Goal: Task Accomplishment & Management: Manage account settings

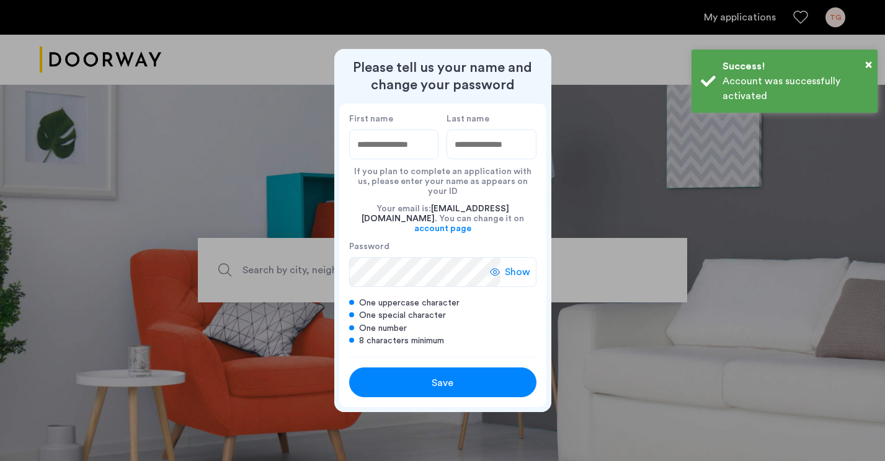
click at [411, 151] on input "First name" at bounding box center [394, 145] width 90 height 30
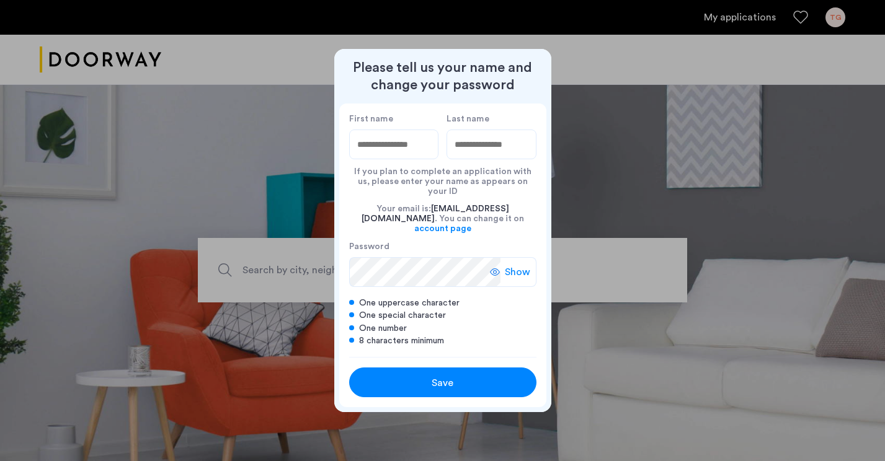
click at [517, 299] on div "One uppercase character" at bounding box center [442, 303] width 187 height 12
click at [407, 157] on input "First name" at bounding box center [394, 145] width 90 height 30
click at [421, 157] on input "First name" at bounding box center [394, 145] width 90 height 30
click at [391, 125] on label "First name" at bounding box center [394, 118] width 90 height 11
click at [391, 130] on input "First name" at bounding box center [394, 145] width 90 height 30
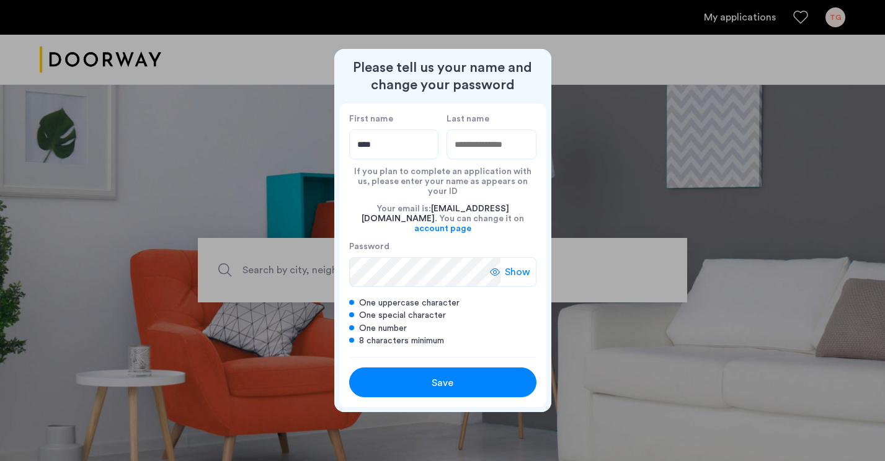
type input "****"
click at [508, 155] on input "Last name" at bounding box center [491, 145] width 90 height 30
type input "******"
click at [515, 265] on span "Show" at bounding box center [517, 272] width 25 height 15
click at [569, 62] on div at bounding box center [442, 230] width 885 height 461
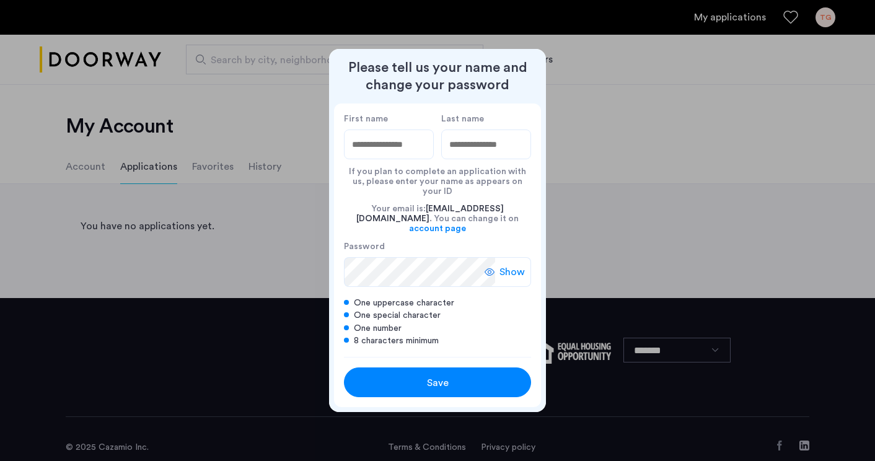
click at [636, 151] on div at bounding box center [437, 230] width 875 height 461
click at [577, 93] on div at bounding box center [437, 230] width 875 height 461
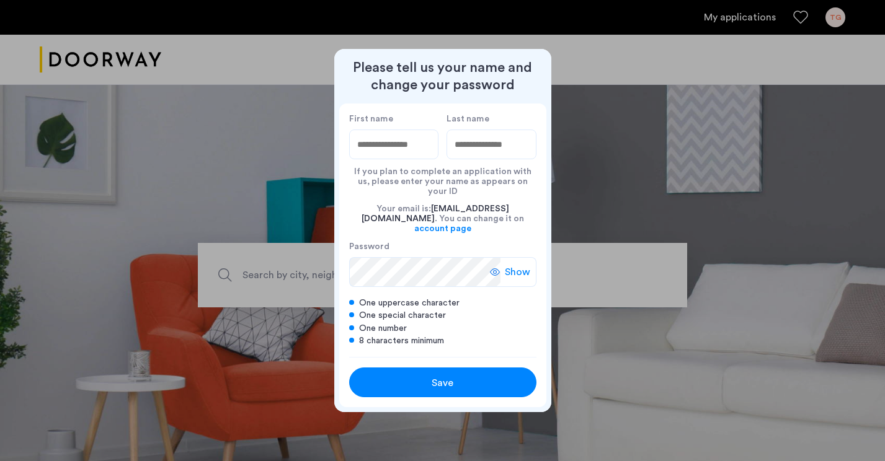
click at [520, 265] on span "Show" at bounding box center [517, 272] width 25 height 15
click at [520, 265] on span "Hide" at bounding box center [519, 272] width 21 height 15
click at [471, 224] on link "account page" at bounding box center [442, 229] width 57 height 10
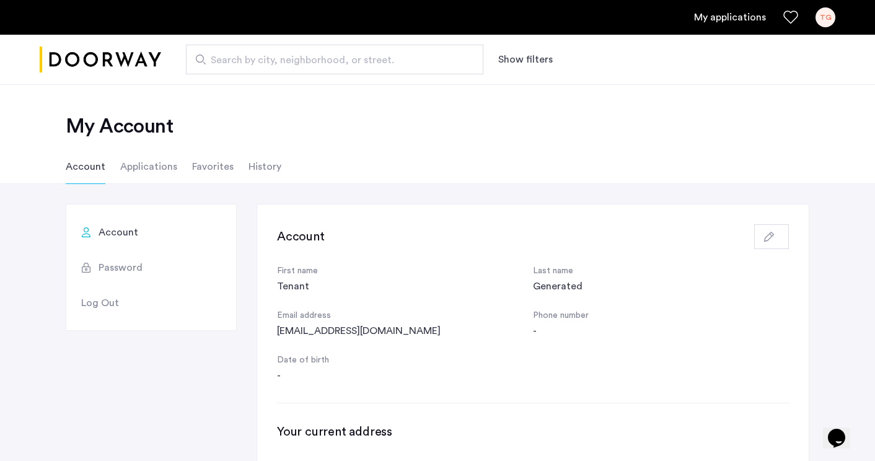
click at [105, 55] on img "Cazamio logo" at bounding box center [101, 60] width 122 height 47
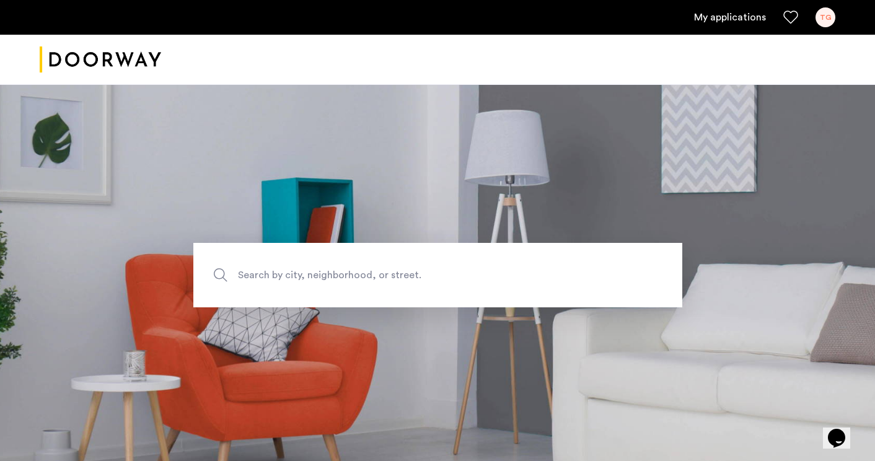
click at [821, 22] on div "TG" at bounding box center [826, 17] width 20 height 20
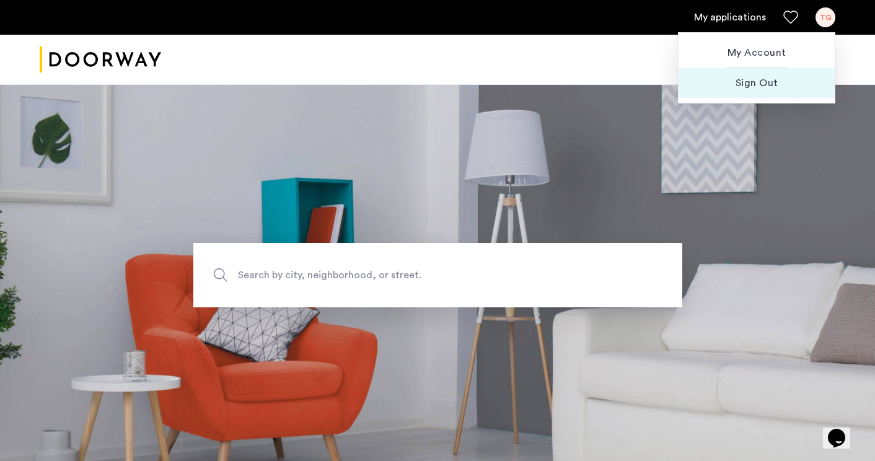
click at [754, 82] on span "Sign Out" at bounding box center [757, 83] width 136 height 15
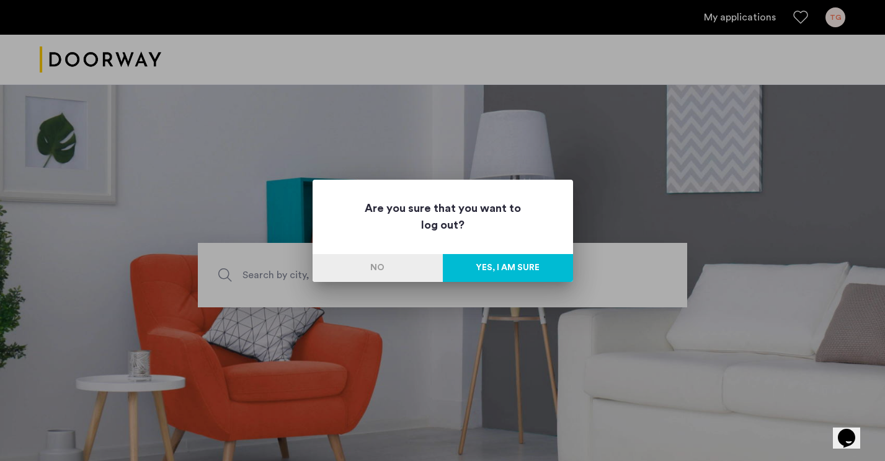
click at [518, 259] on button "Yes, I am sure" at bounding box center [508, 268] width 130 height 28
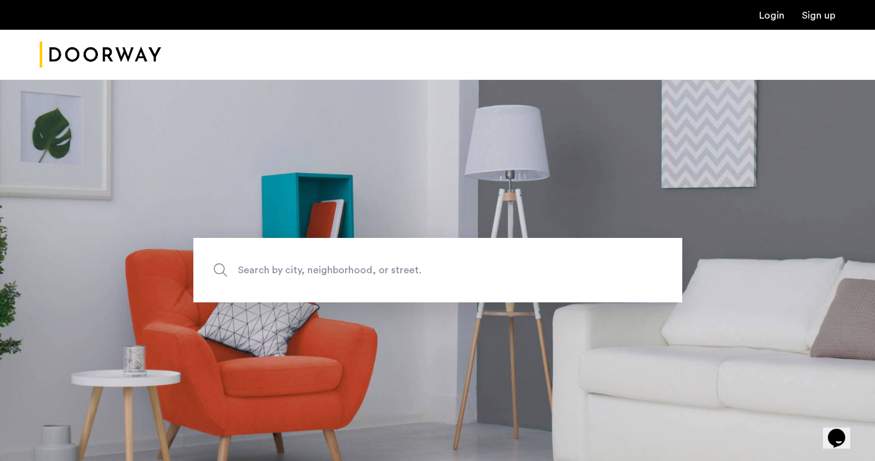
click at [764, 14] on link "Login" at bounding box center [772, 16] width 25 height 10
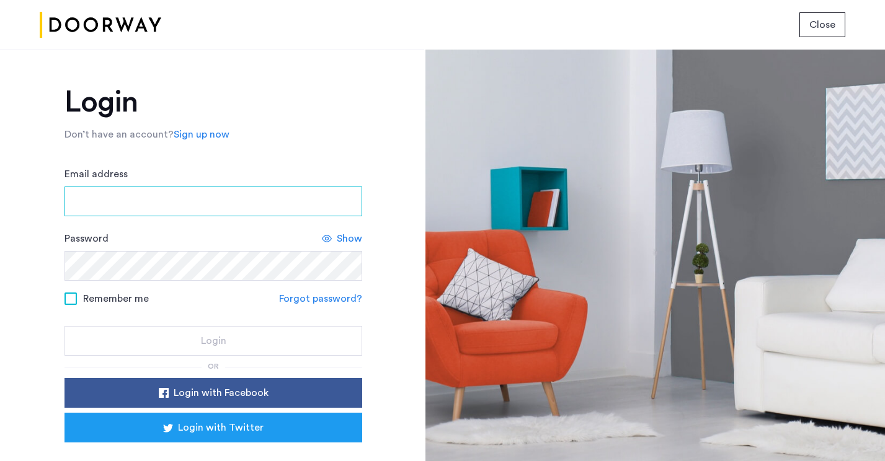
click at [223, 199] on input "Email address" at bounding box center [213, 202] width 298 height 30
type input "**********"
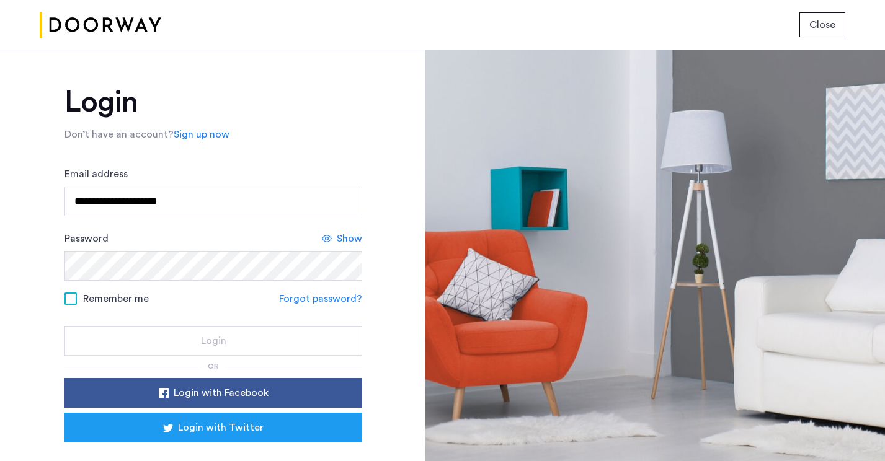
click at [67, 299] on span at bounding box center [70, 299] width 12 height 12
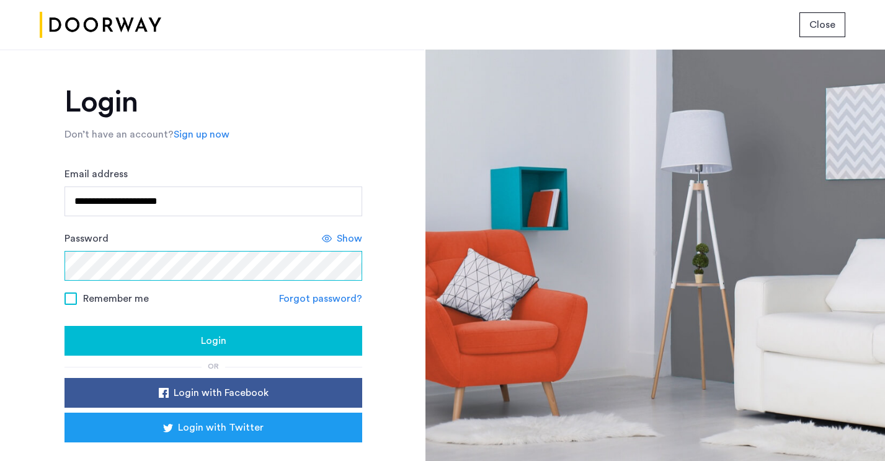
click at [64, 326] on button "Login" at bounding box center [213, 341] width 298 height 30
